Goal: Transaction & Acquisition: Purchase product/service

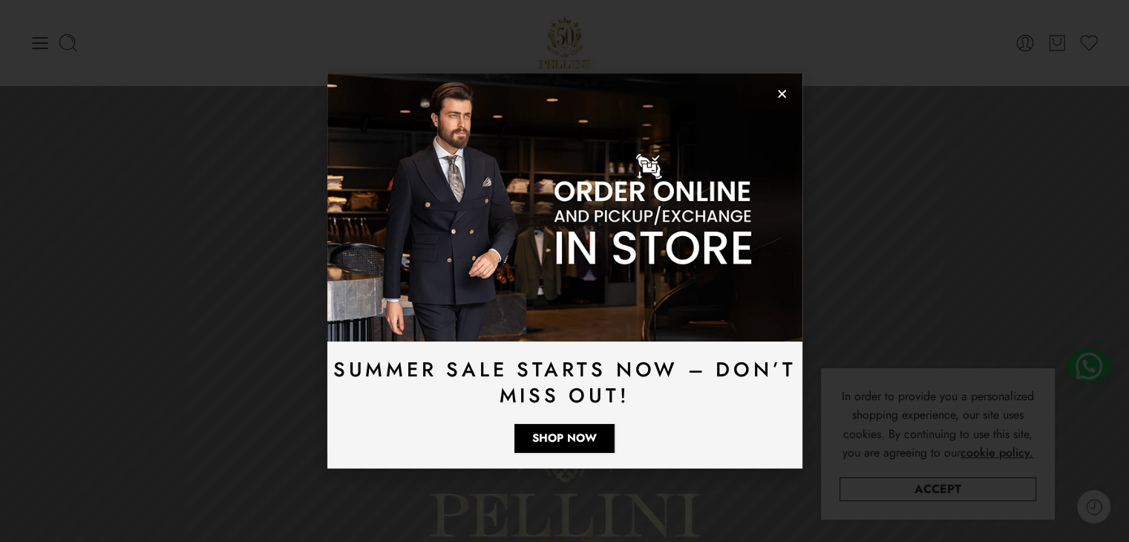
click at [783, 91] on icon "Close" at bounding box center [782, 93] width 11 height 11
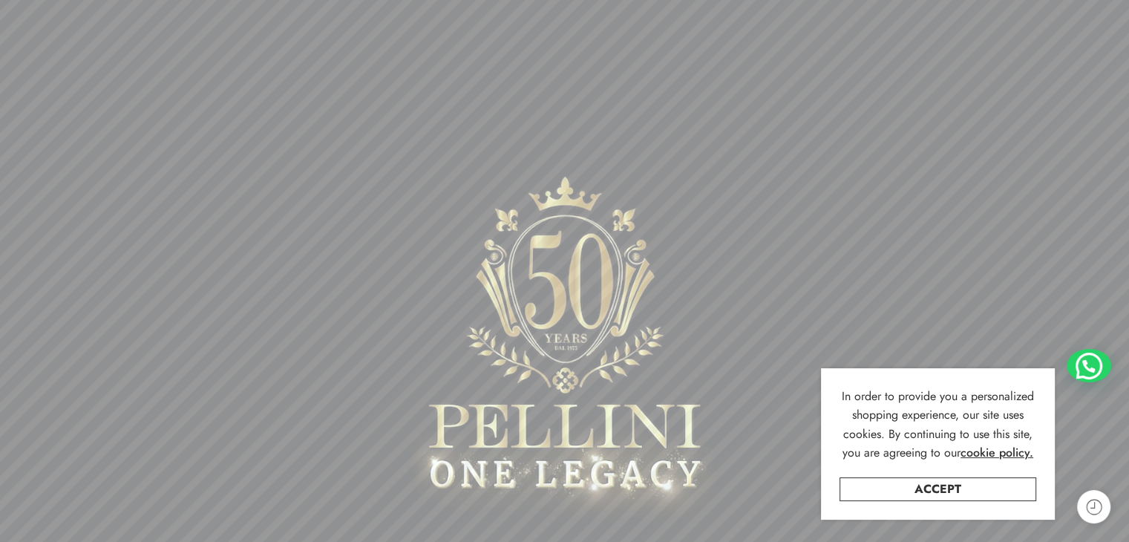
scroll to position [223, 0]
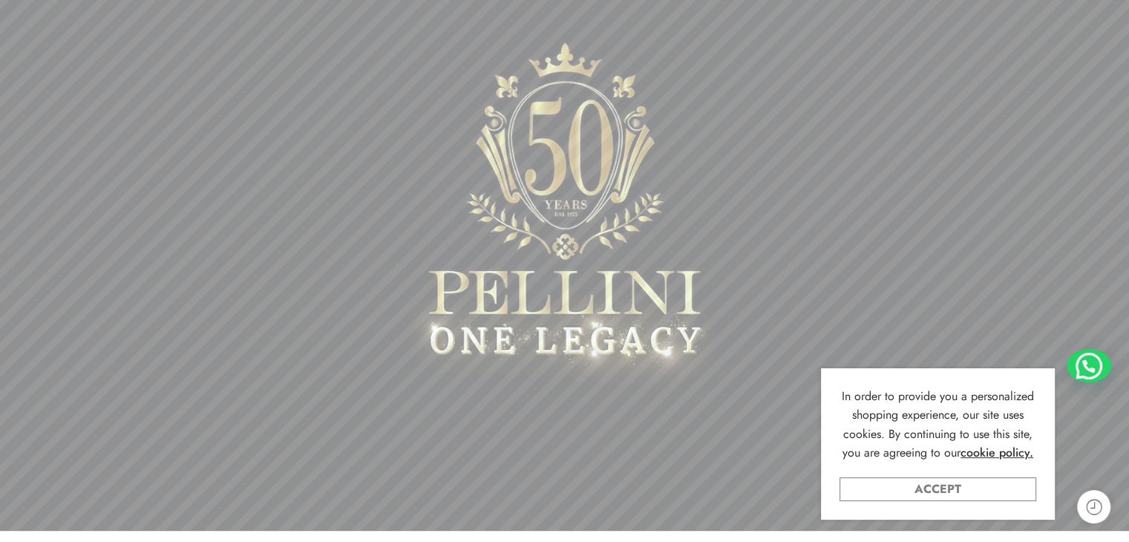
click at [940, 490] on link "Accept" at bounding box center [938, 489] width 197 height 24
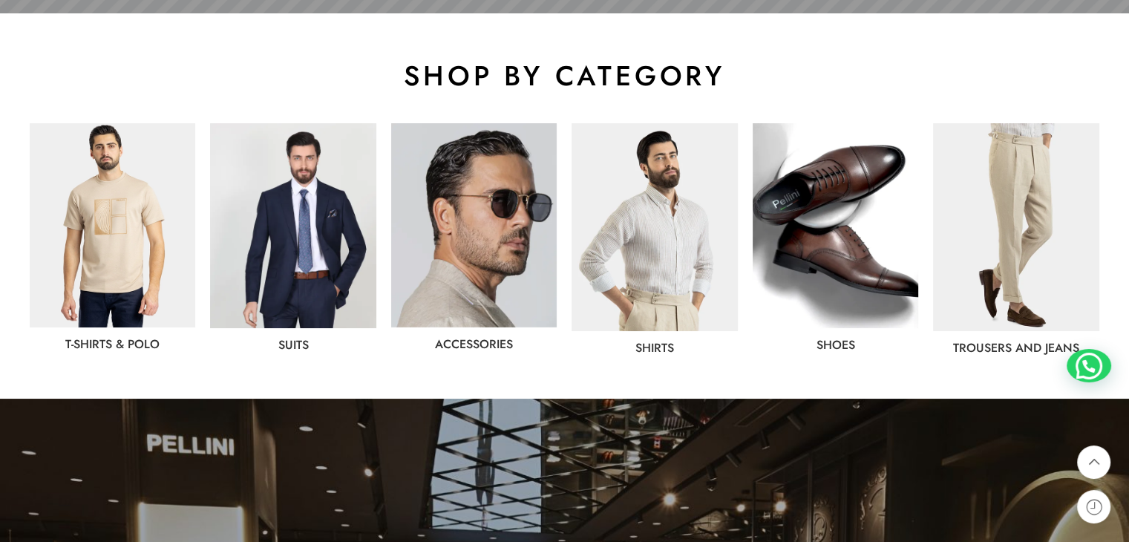
scroll to position [742, 0]
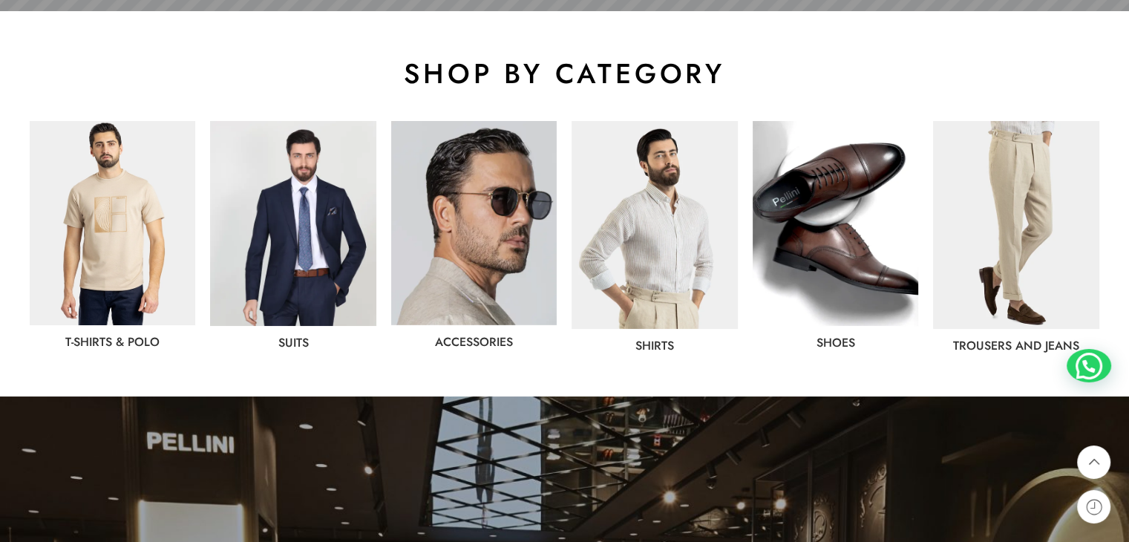
click at [116, 279] on img at bounding box center [113, 223] width 166 height 204
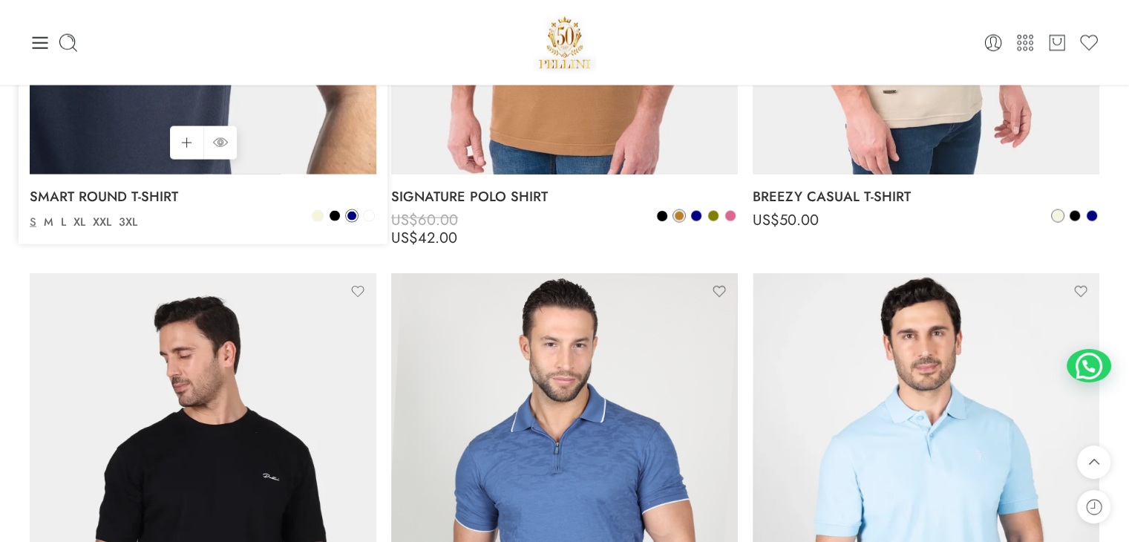
scroll to position [2845, 0]
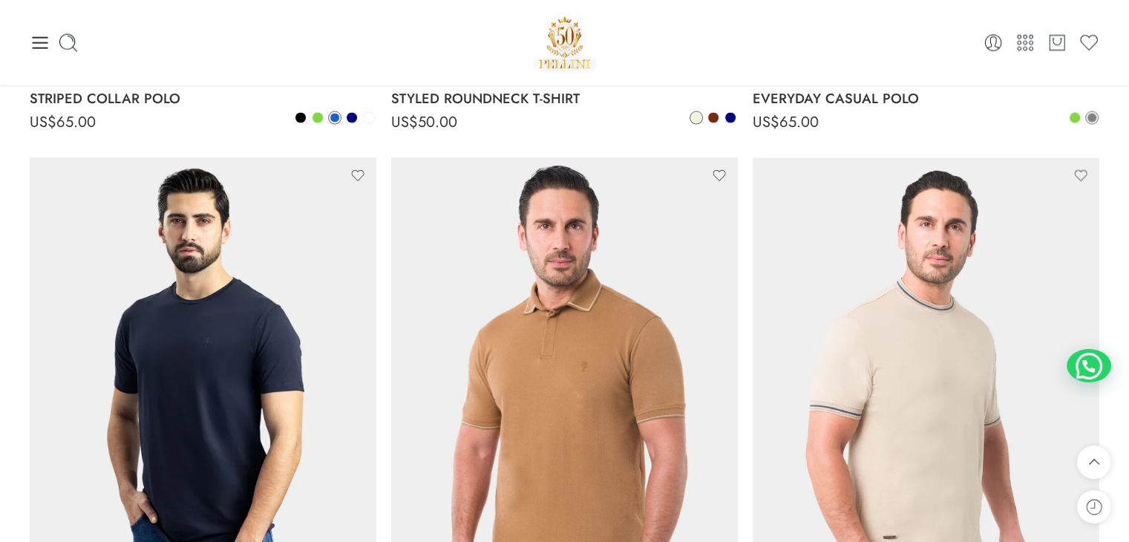
click at [42, 53] on div "0 Cart 0 Wishlist" at bounding box center [565, 42] width 1070 height 85
click at [48, 51] on icon at bounding box center [40, 43] width 21 height 21
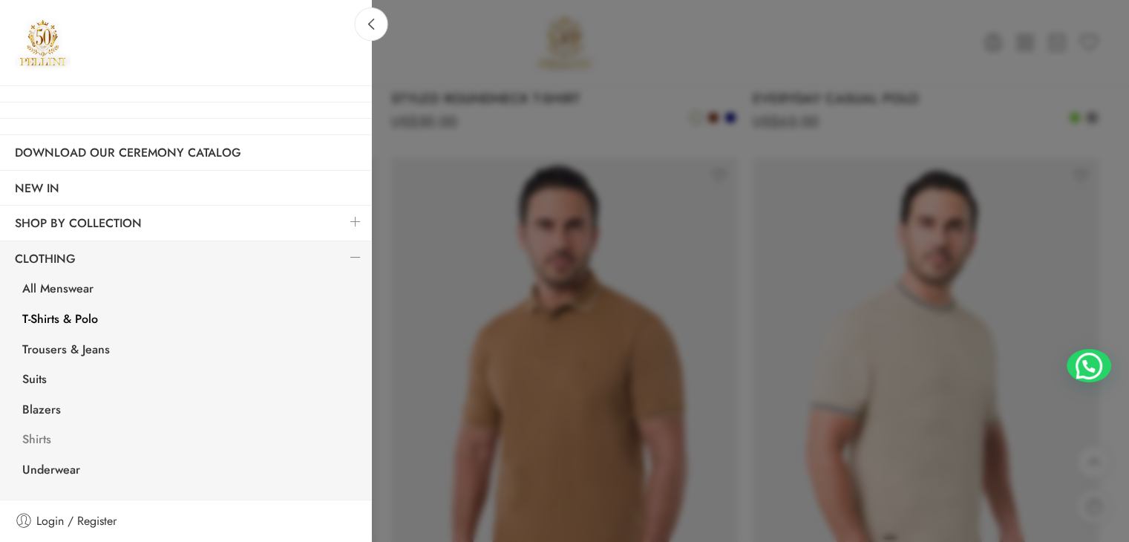
click at [34, 432] on link "Shirts" at bounding box center [189, 441] width 364 height 30
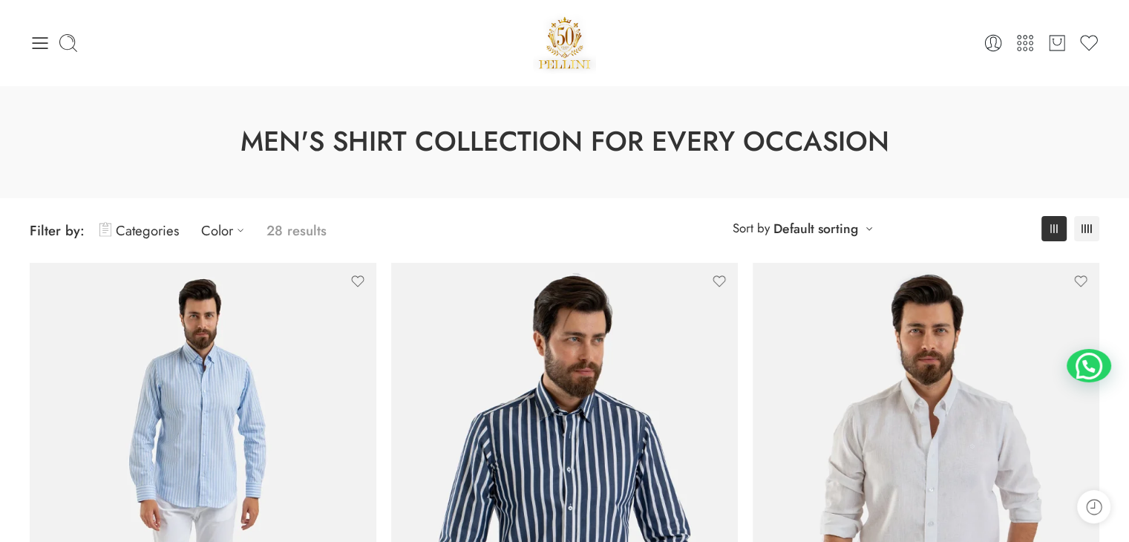
click at [27, 39] on div "0 Cart 0 Wishlist Search here" at bounding box center [564, 42] width 1085 height 63
click at [36, 49] on icon at bounding box center [40, 43] width 21 height 21
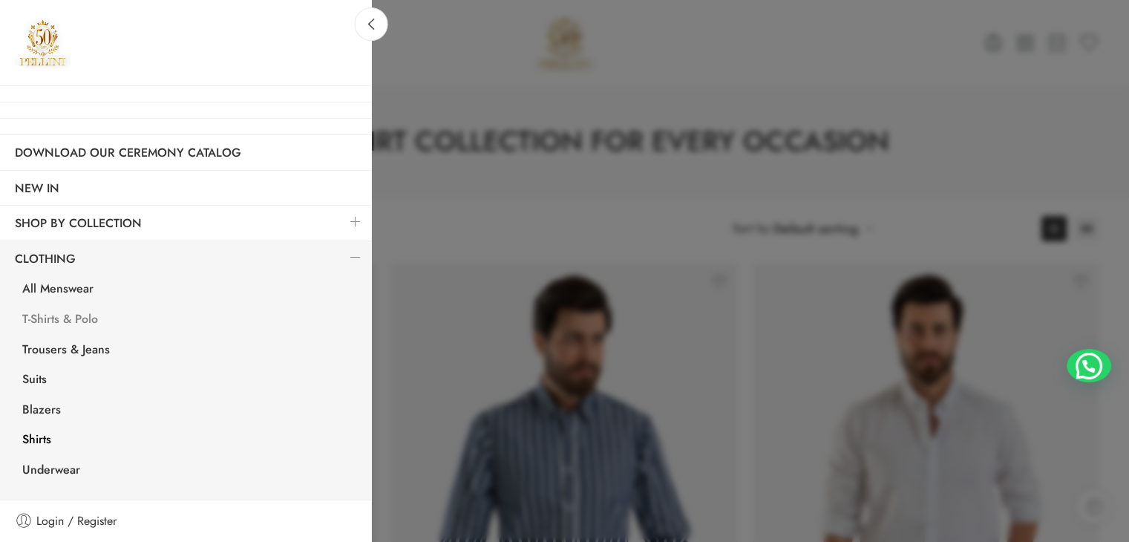
click at [51, 310] on link "T-Shirts & Polo" at bounding box center [189, 321] width 364 height 30
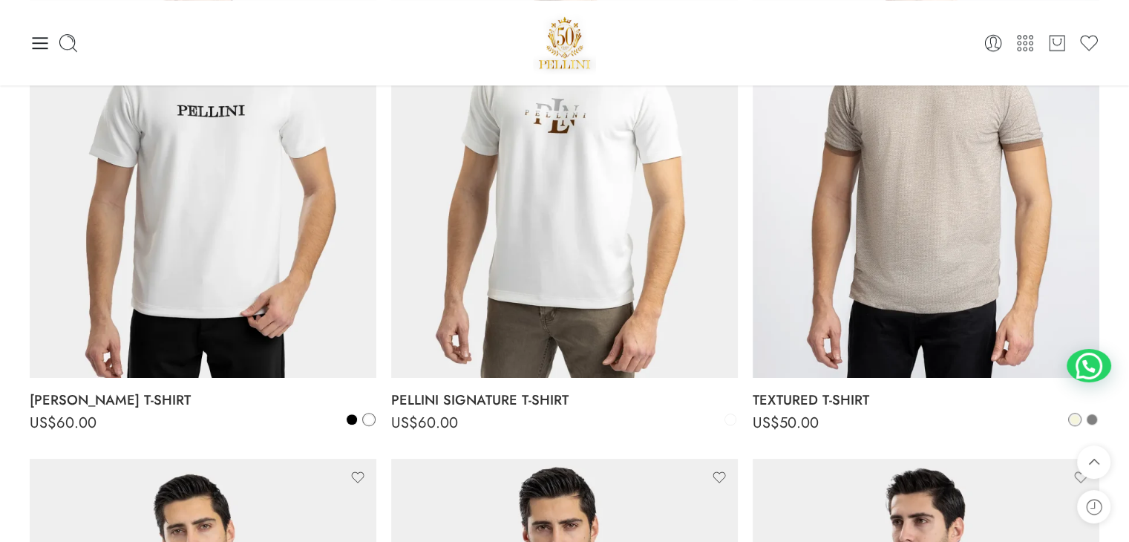
scroll to position [817, 0]
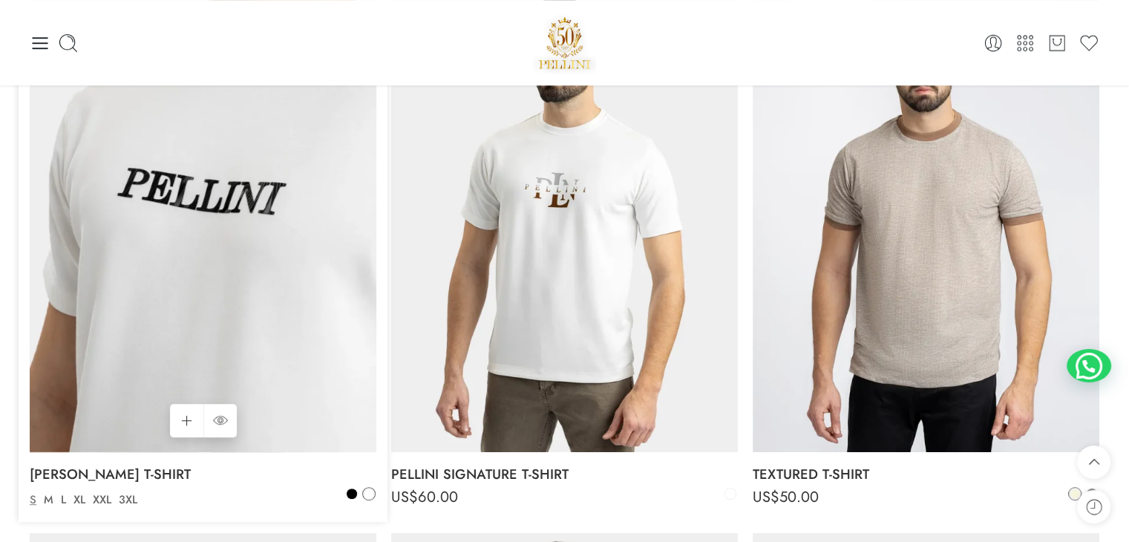
click at [218, 316] on img at bounding box center [203, 221] width 347 height 463
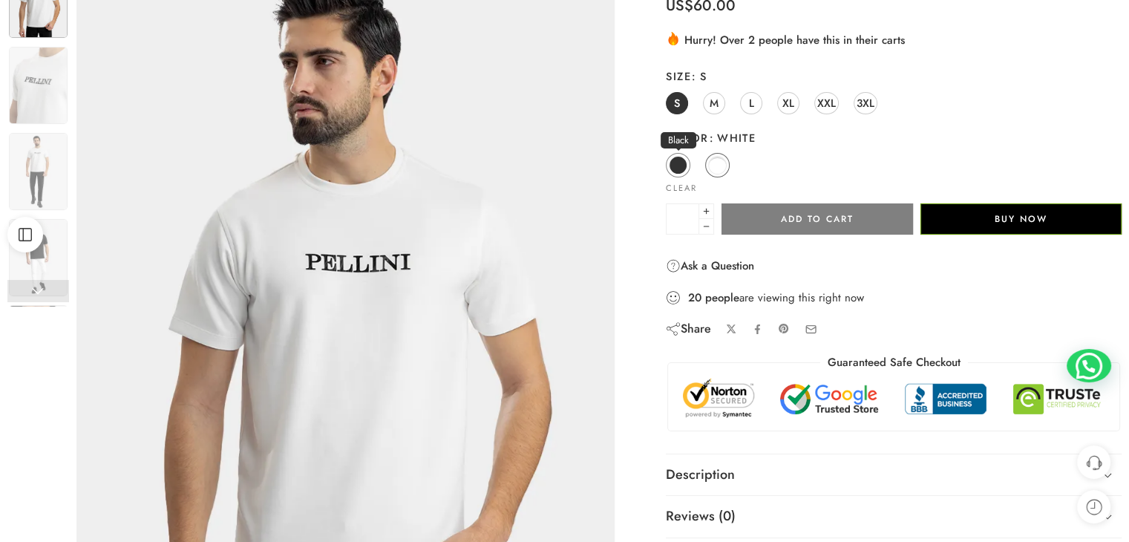
click at [677, 161] on span at bounding box center [678, 165] width 19 height 19
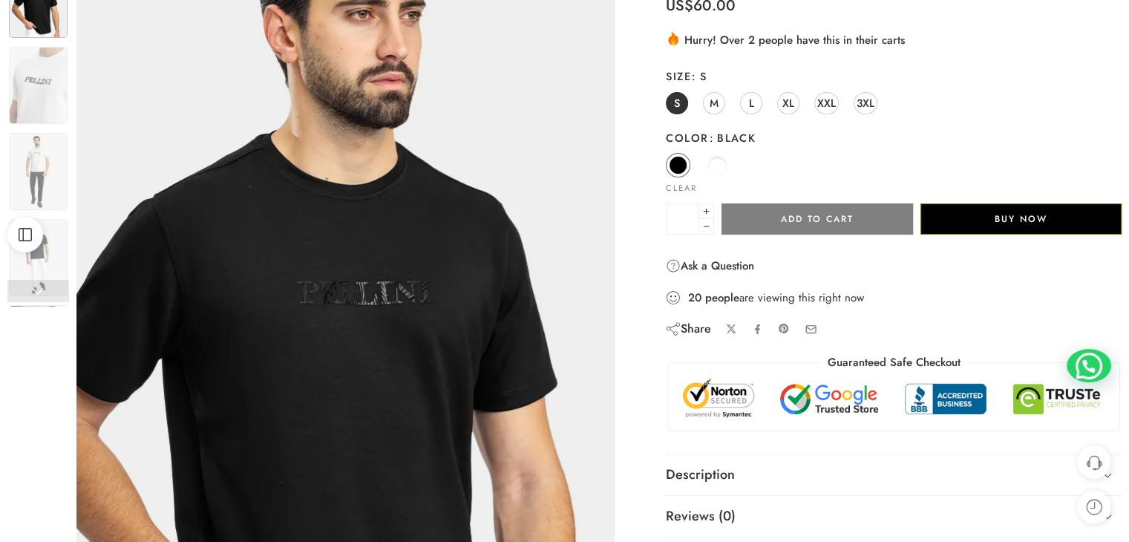
click at [391, 296] on img at bounding box center [334, 322] width 668 height 891
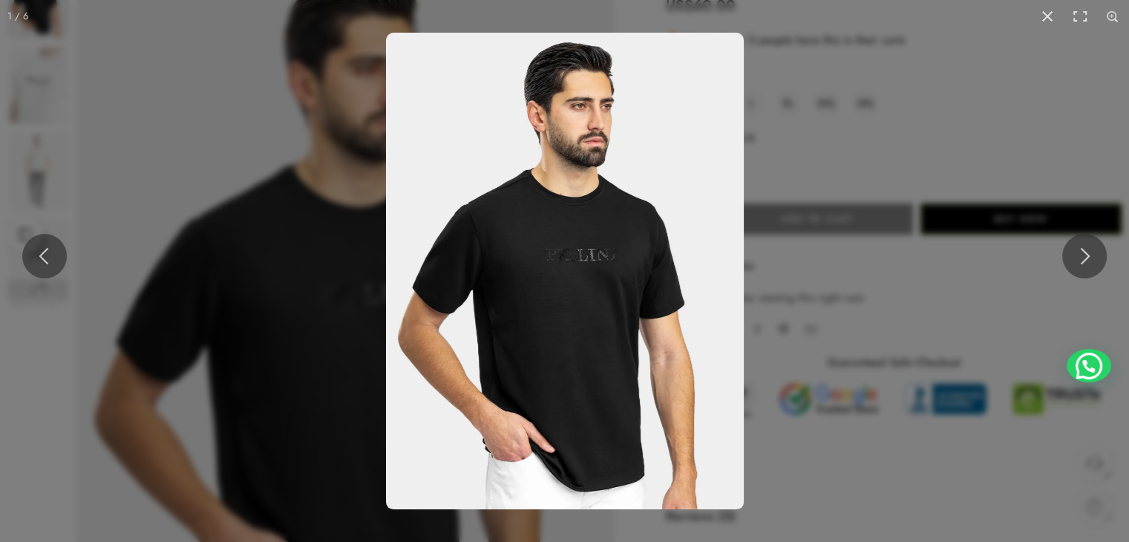
click at [542, 272] on img at bounding box center [565, 271] width 358 height 477
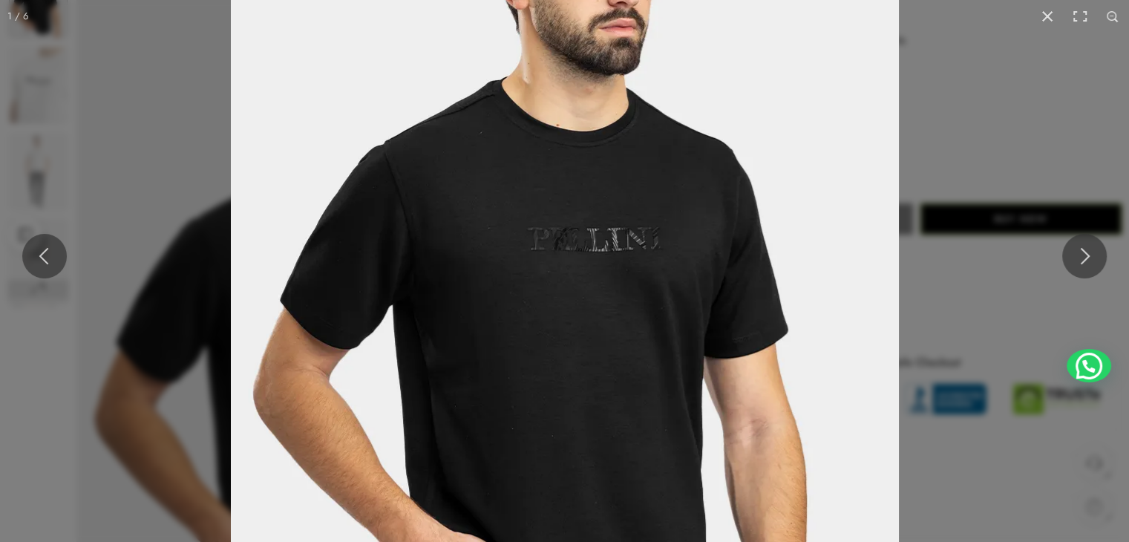
click at [542, 272] on img at bounding box center [565, 269] width 668 height 891
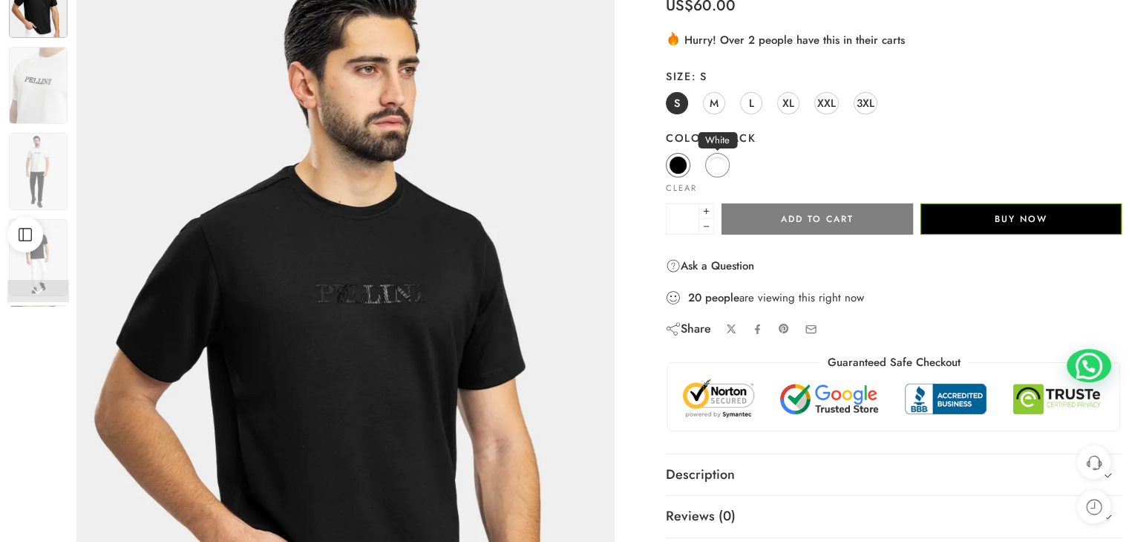
click at [713, 169] on span at bounding box center [717, 165] width 19 height 19
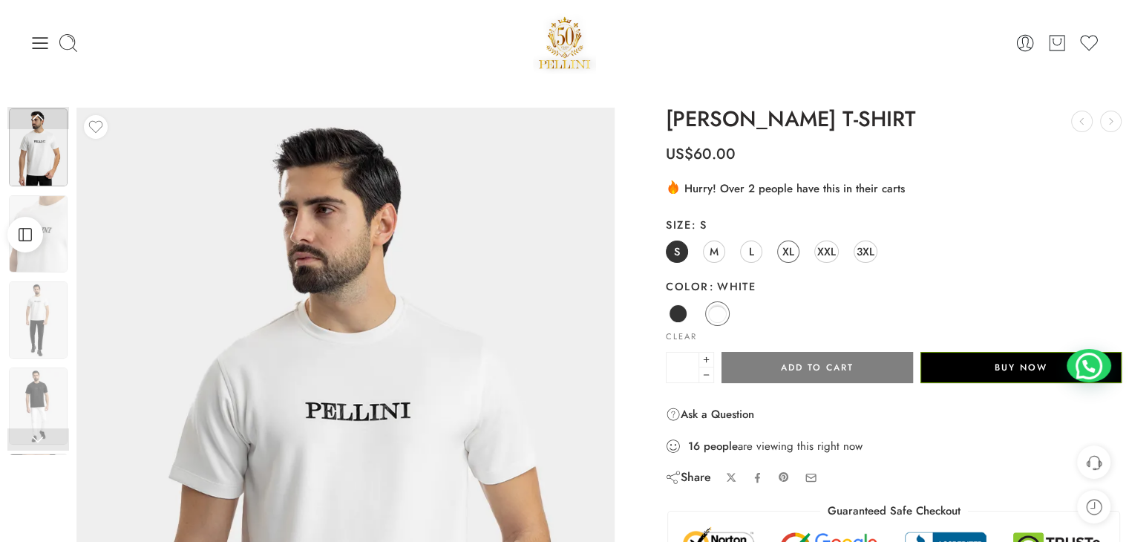
click at [791, 254] on span "XL" at bounding box center [789, 251] width 12 height 20
click at [833, 244] on span "XXL" at bounding box center [826, 251] width 19 height 20
click at [542, 59] on img at bounding box center [565, 42] width 64 height 63
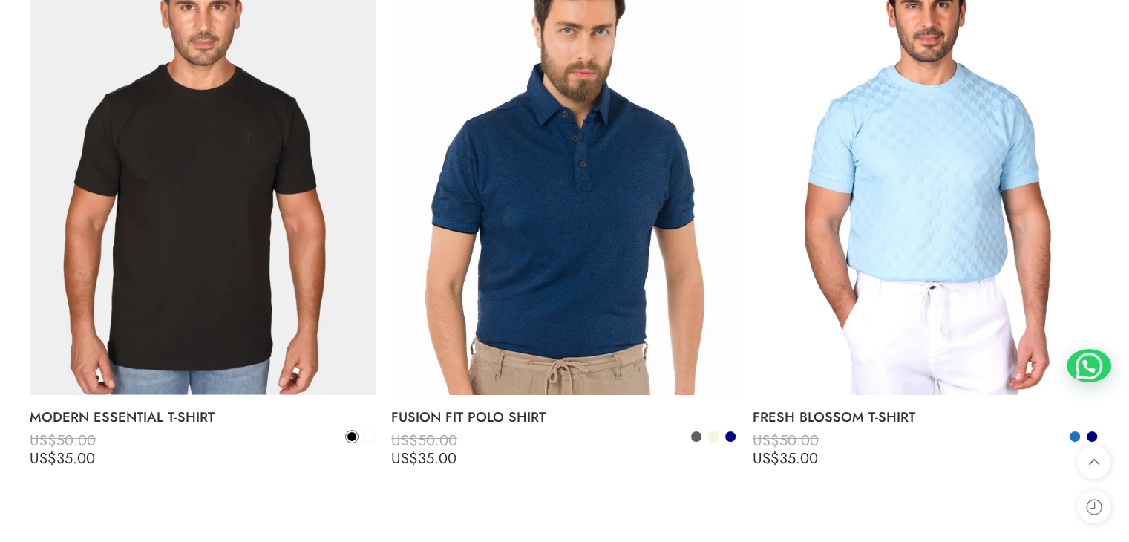
scroll to position [5340, 0]
